Goal: Task Accomplishment & Management: Manage account settings

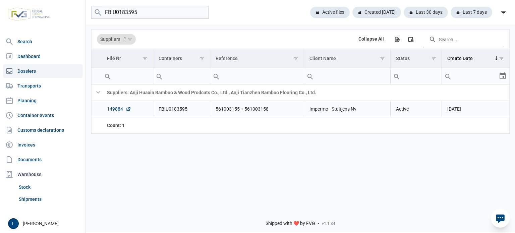
click at [113, 110] on link "149884" at bounding box center [119, 109] width 24 height 7
click at [150, 14] on input "FBIU0183595" at bounding box center [149, 12] width 117 height 13
type input "h"
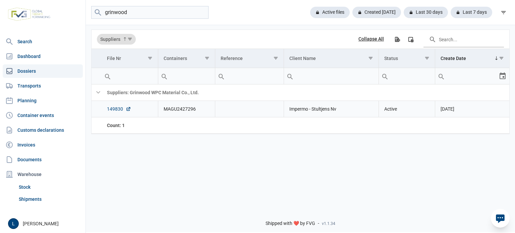
click at [121, 110] on link "149830" at bounding box center [119, 109] width 24 height 7
click at [159, 16] on input "grinwood" at bounding box center [149, 12] width 117 height 13
type input "kutahya"
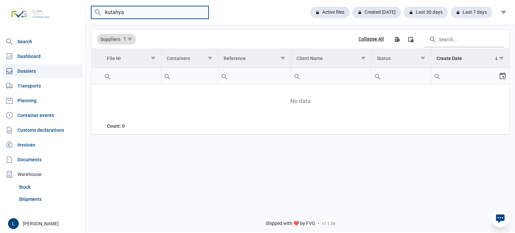
click at [201, 12] on input "kutahya" at bounding box center [149, 12] width 117 height 13
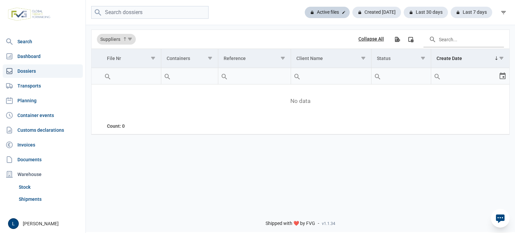
click at [318, 11] on div "Active files" at bounding box center [327, 12] width 45 height 11
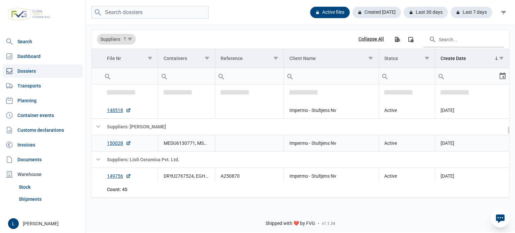
scroll to position [512, 0]
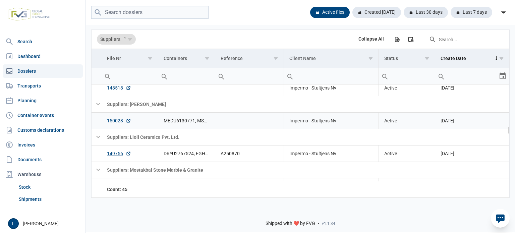
click at [116, 122] on link "150028" at bounding box center [119, 120] width 24 height 7
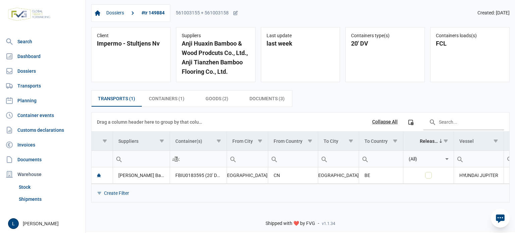
drag, startPoint x: 205, startPoint y: 10, endPoint x: 201, endPoint y: 30, distance: 19.8
click at [205, 10] on div "Dossiers #tr 149884 561003155 + 561003158" at bounding box center [164, 12] width 147 height 17
click at [211, 13] on div "561003155 + 561003158" at bounding box center [207, 13] width 62 height 6
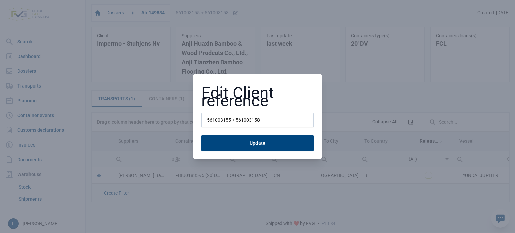
click at [224, 117] on input "561003155 + 561003158" at bounding box center [257, 120] width 113 height 15
type input "a"
type input "A250928"
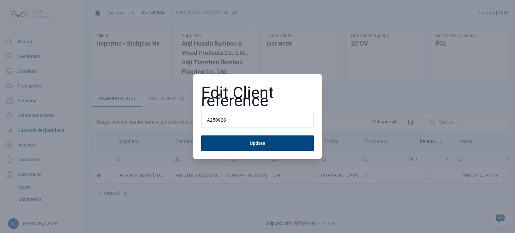
click at [201, 135] on button "Update" at bounding box center [257, 142] width 113 height 15
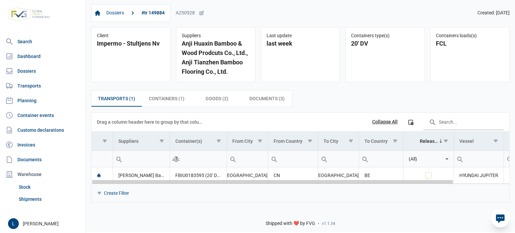
scroll to position [0, 64]
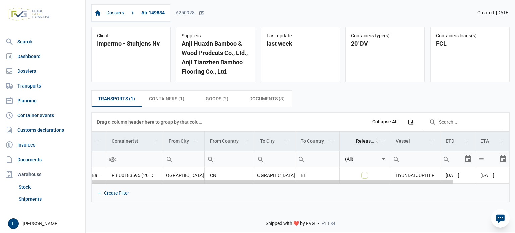
drag, startPoint x: 308, startPoint y: 182, endPoint x: 313, endPoint y: 182, distance: 4.7
click at [514, 182] on body "For evaluation purposes only. Redistribution prohibited. Please register an exi…" at bounding box center [257, 104] width 515 height 233
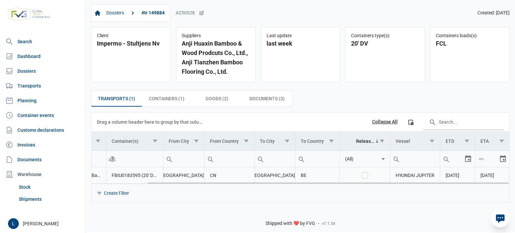
click at [130, 175] on td "FBIU0183595 (20' DV)" at bounding box center [134, 175] width 57 height 16
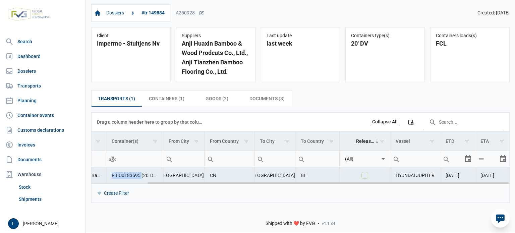
click at [130, 175] on td "FBIU0183595 (20' DV)" at bounding box center [134, 175] width 57 height 16
copy td "FBIU0183595"
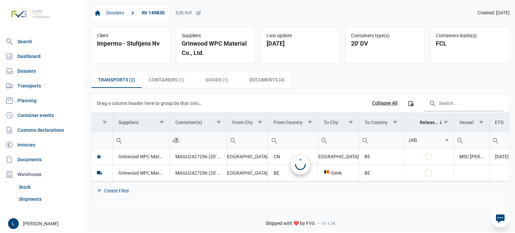
click at [202, 14] on div "Dossiers #tr 149830 Edit Ref Created: 12-08-2025" at bounding box center [300, 12] width 418 height 17
click at [200, 14] on icon at bounding box center [198, 12] width 5 height 5
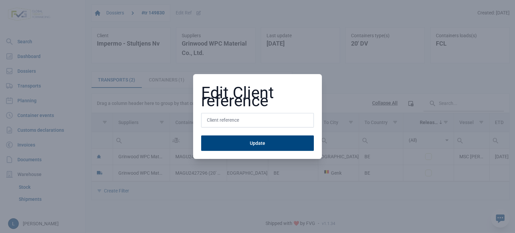
click at [214, 122] on input "text" at bounding box center [257, 120] width 113 height 15
type input "A250929"
click at [201, 135] on button "Update" at bounding box center [257, 142] width 113 height 15
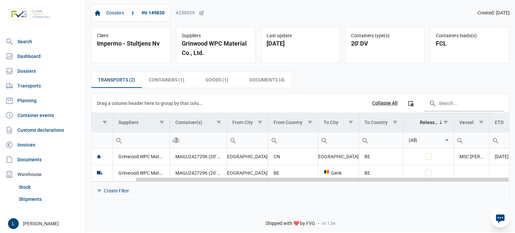
scroll to position [0, 49]
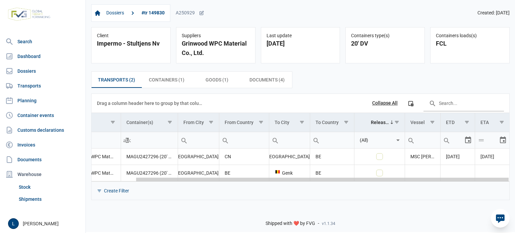
drag, startPoint x: 245, startPoint y: 181, endPoint x: 376, endPoint y: 180, distance: 130.4
click at [375, 181] on body "For evaluation purposes only. Redistribution prohibited. Please register an exi…" at bounding box center [257, 104] width 515 height 233
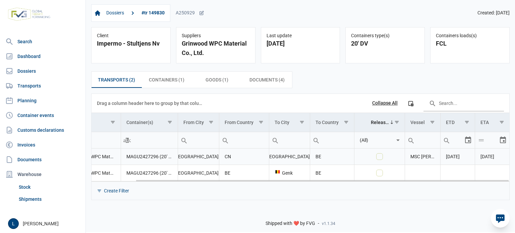
click at [145, 156] on td "MAGU2427296 (20' DV)" at bounding box center [149, 156] width 57 height 16
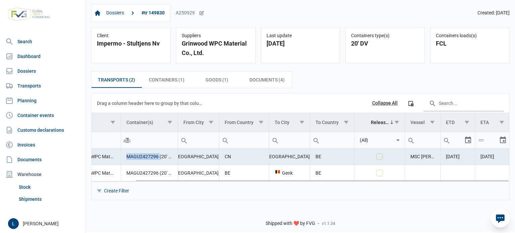
click at [145, 156] on td "MAGU2427296 (20' DV)" at bounding box center [149, 156] width 57 height 16
copy td "MAGU2427296"
click at [139, 155] on td "MAGU2427296 (20' DV)" at bounding box center [149, 156] width 57 height 16
copy td "MAGU2427296"
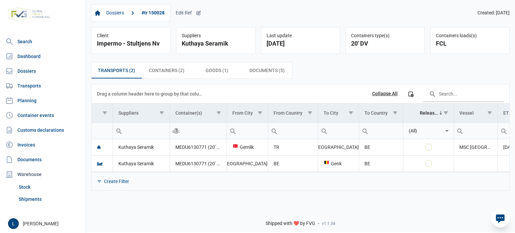
click at [186, 15] on div "Edit Ref" at bounding box center [188, 13] width 25 height 6
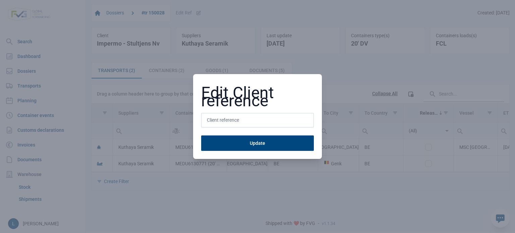
click at [233, 116] on input "text" at bounding box center [257, 120] width 113 height 15
type input "A250930"
click at [201, 135] on button "Update" at bounding box center [257, 142] width 113 height 15
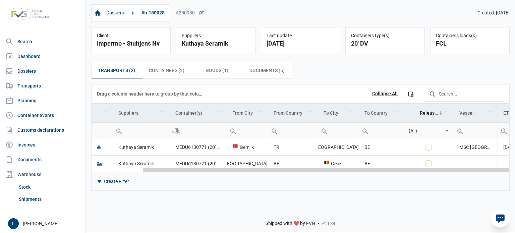
scroll to position [0, 58]
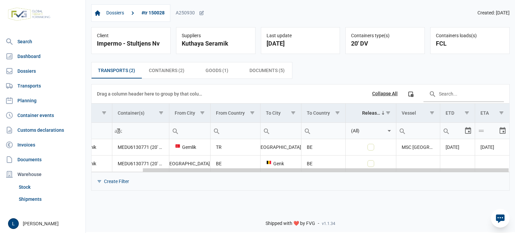
drag, startPoint x: 269, startPoint y: 171, endPoint x: 383, endPoint y: 166, distance: 114.1
click at [383, 166] on body "For evaluation purposes only. Redistribution prohibited. Please register an exi…" at bounding box center [257, 104] width 515 height 233
drag, startPoint x: 190, startPoint y: 170, endPoint x: 343, endPoint y: 170, distance: 153.1
click at [344, 170] on body "For evaluation purposes only. Redistribution prohibited. Please register an exi…" at bounding box center [257, 104] width 515 height 233
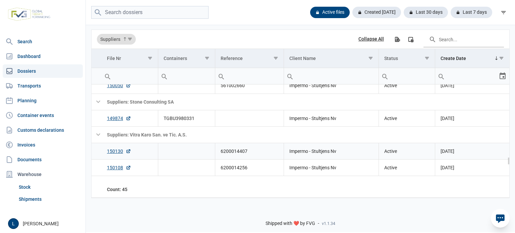
scroll to position [957, 0]
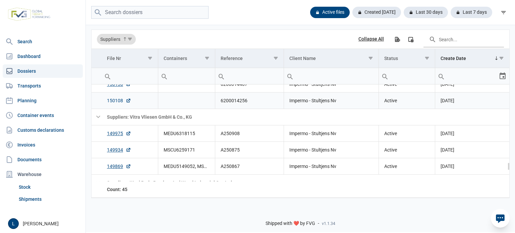
click at [118, 100] on link "150108" at bounding box center [119, 100] width 24 height 7
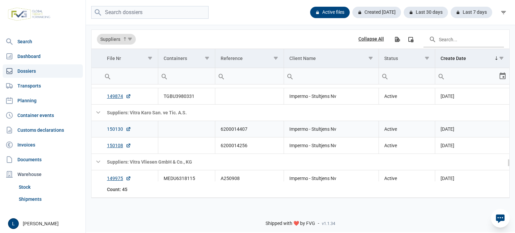
click at [126, 131] on icon "Data grid with 73 rows and 7 columns" at bounding box center [128, 128] width 5 height 5
click at [118, 146] on link "150108" at bounding box center [119, 145] width 24 height 7
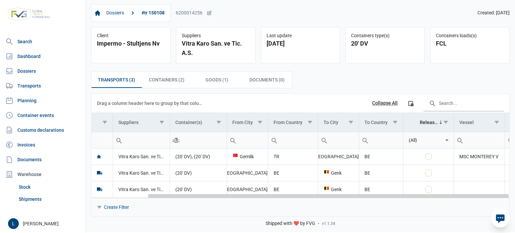
scroll to position [0, 64]
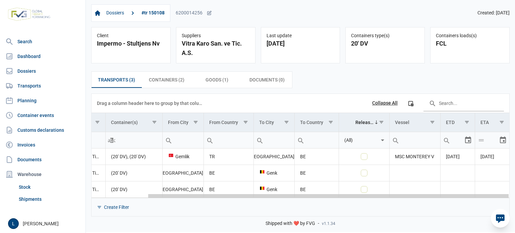
drag, startPoint x: 277, startPoint y: 196, endPoint x: 397, endPoint y: 193, distance: 120.0
click at [397, 193] on body "For evaluation purposes only. Redistribution prohibited. Please register an exi…" at bounding box center [257, 104] width 515 height 233
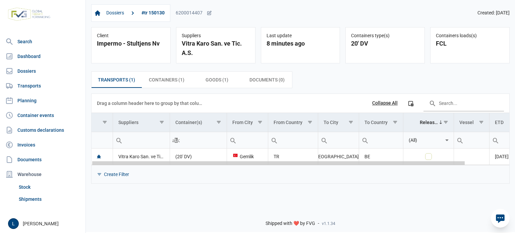
scroll to position [0, 49]
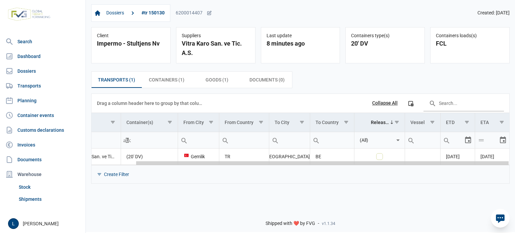
drag, startPoint x: 382, startPoint y: 164, endPoint x: 495, endPoint y: 164, distance: 112.9
click at [514, 162] on body "For evaluation purposes only. Redistribution prohibited. Please register an exi…" at bounding box center [257, 104] width 515 height 233
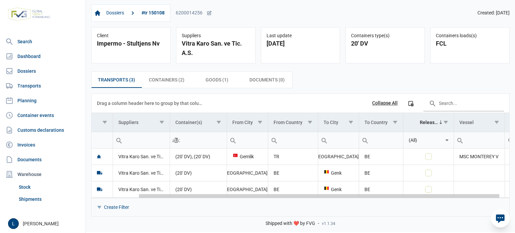
scroll to position [0, 64]
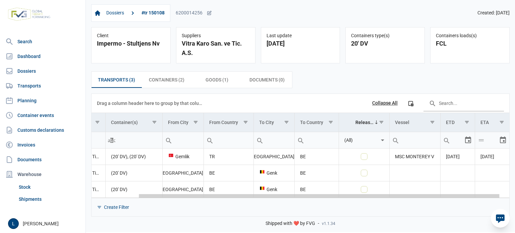
drag, startPoint x: 255, startPoint y: 195, endPoint x: 358, endPoint y: 197, distance: 102.9
click at [358, 197] on body "For evaluation purposes only. Redistribution prohibited. Please register an exi…" at bounding box center [257, 104] width 515 height 233
